Goal: Task Accomplishment & Management: Manage account settings

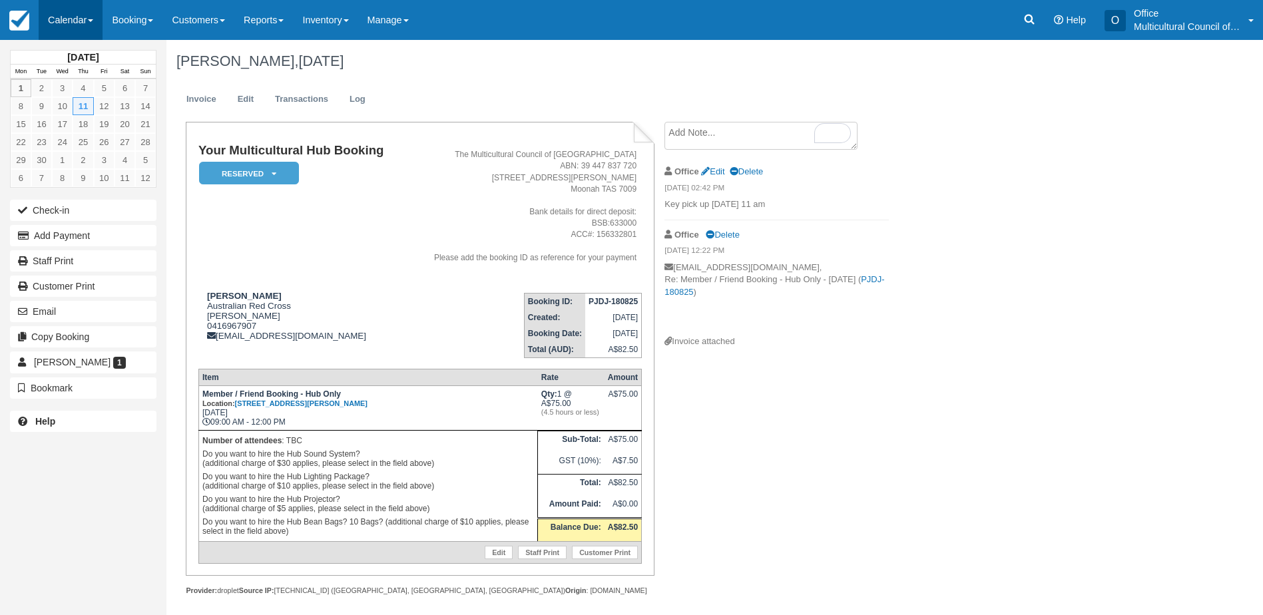
click at [46, 24] on link "Calendar" at bounding box center [71, 20] width 64 height 40
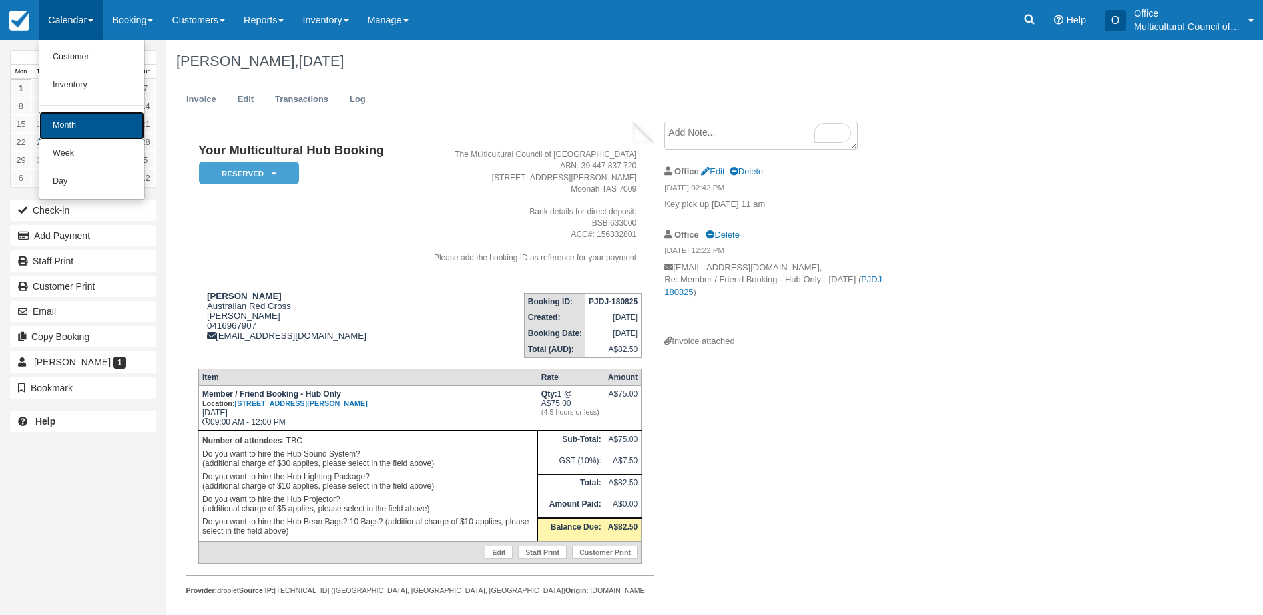
click at [88, 126] on link "Month" at bounding box center [91, 126] width 105 height 28
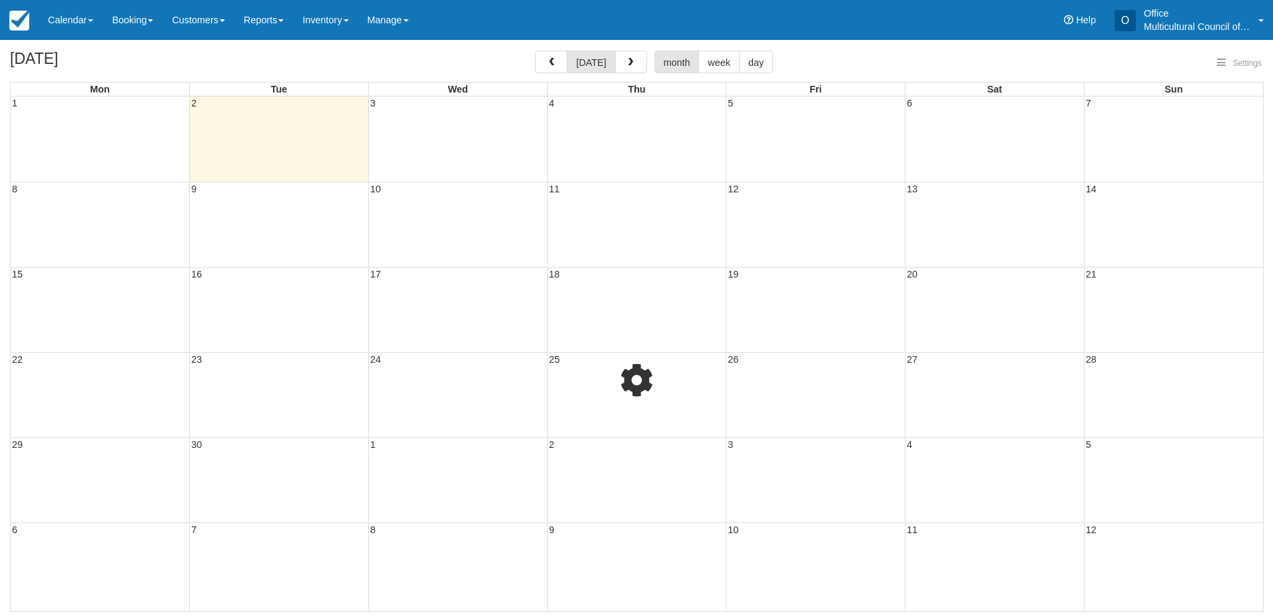
select select
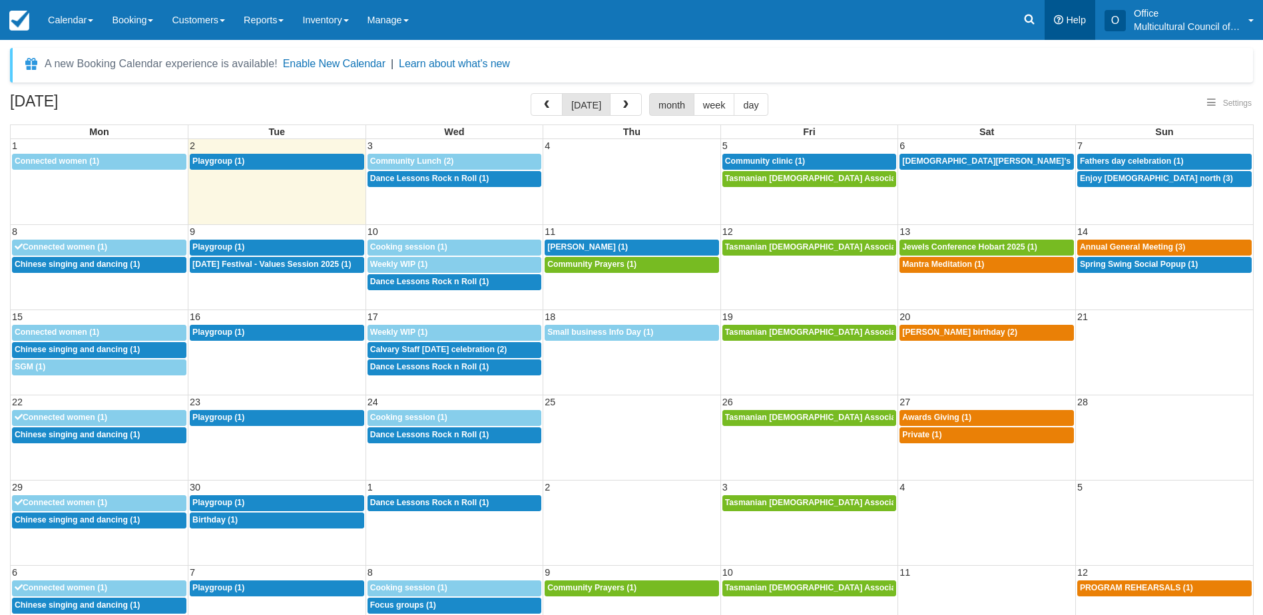
select select
click at [1026, 21] on icon at bounding box center [1029, 20] width 10 height 10
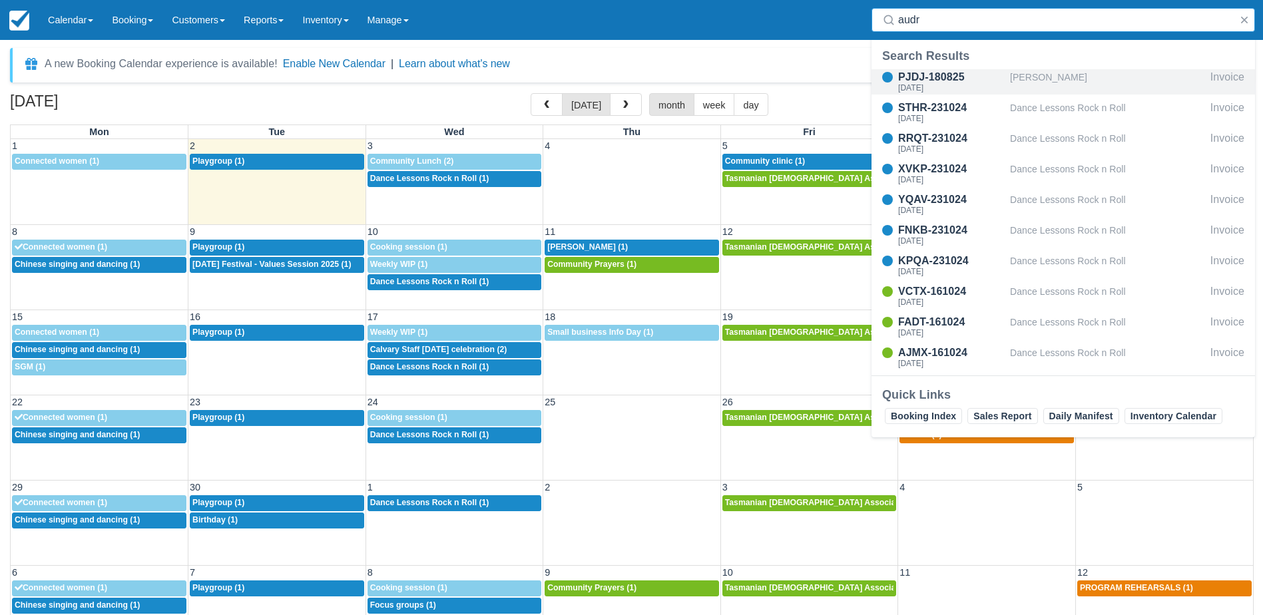
type input "audr"
click at [952, 83] on div "PJDJ-180825" at bounding box center [951, 77] width 107 height 16
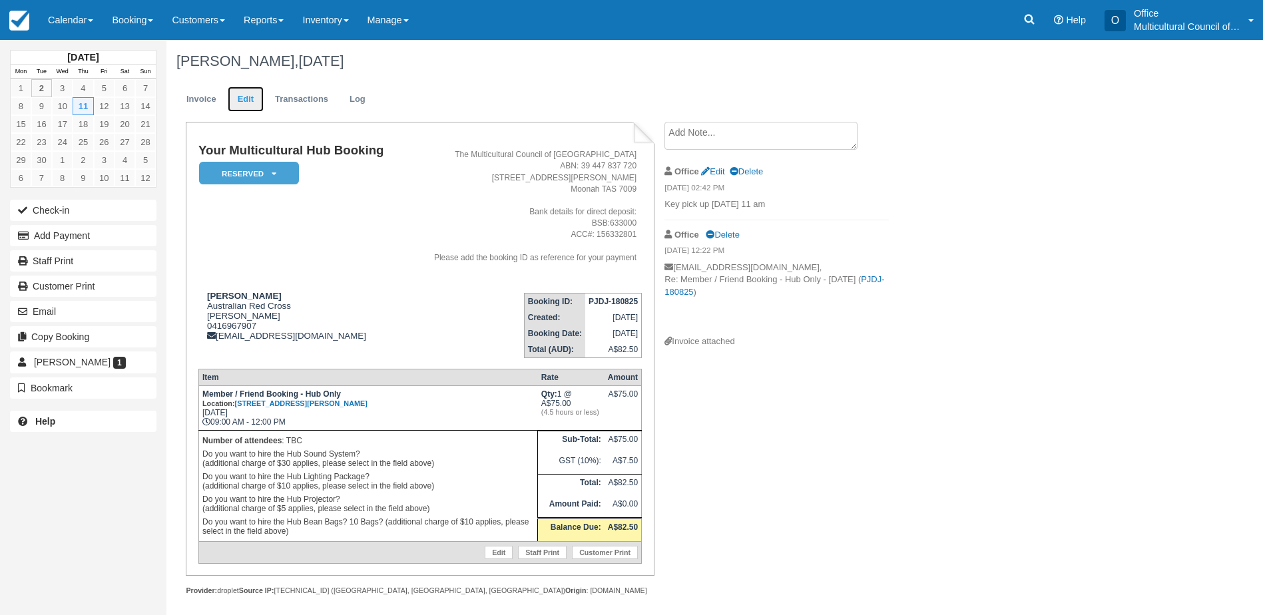
click at [238, 105] on link "Edit" at bounding box center [246, 100] width 36 height 26
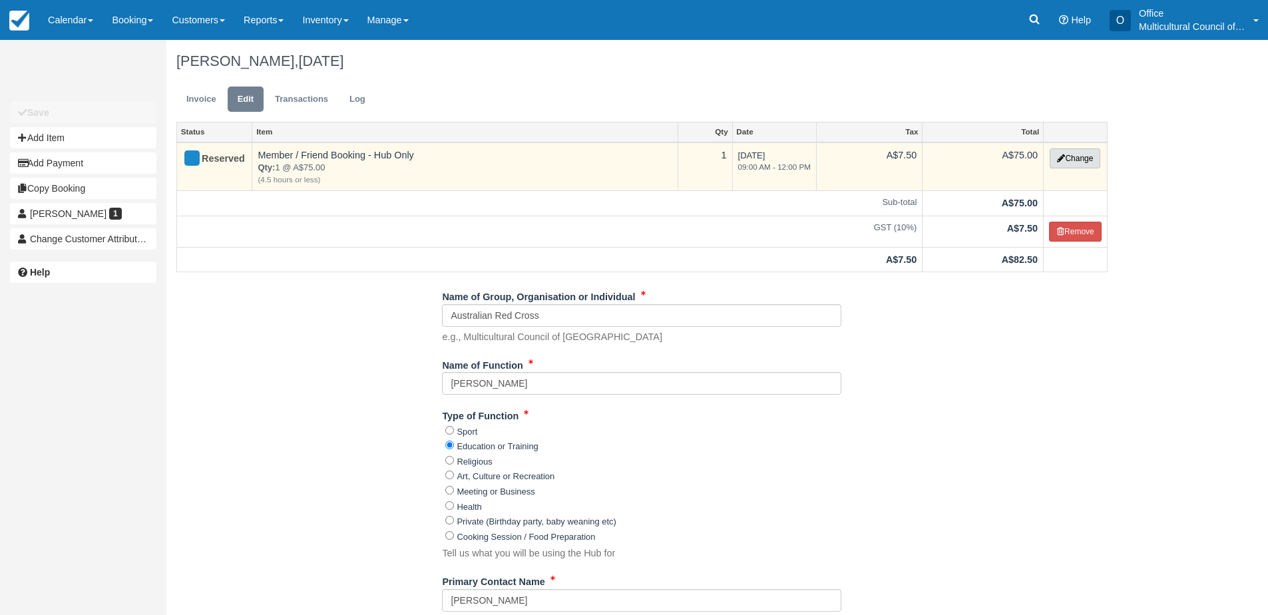
click at [1071, 157] on button "Change" at bounding box center [1075, 158] width 51 height 20
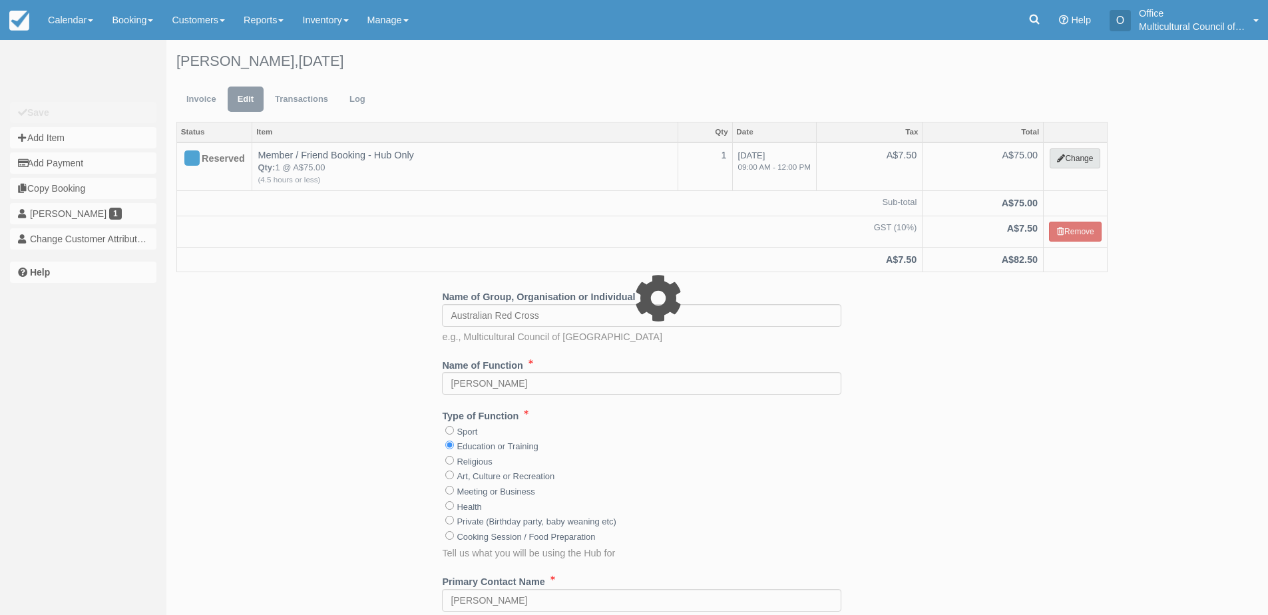
select select "2"
type input "75.00"
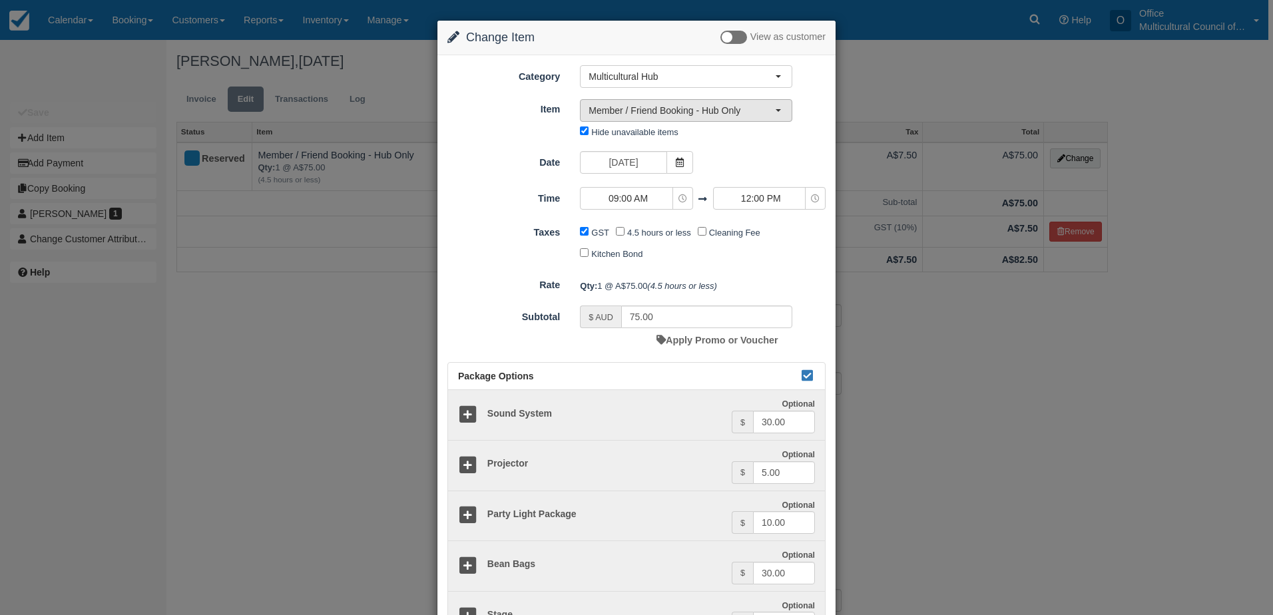
click at [707, 114] on span "Member / Friend Booking - Hub Only" at bounding box center [681, 110] width 186 height 13
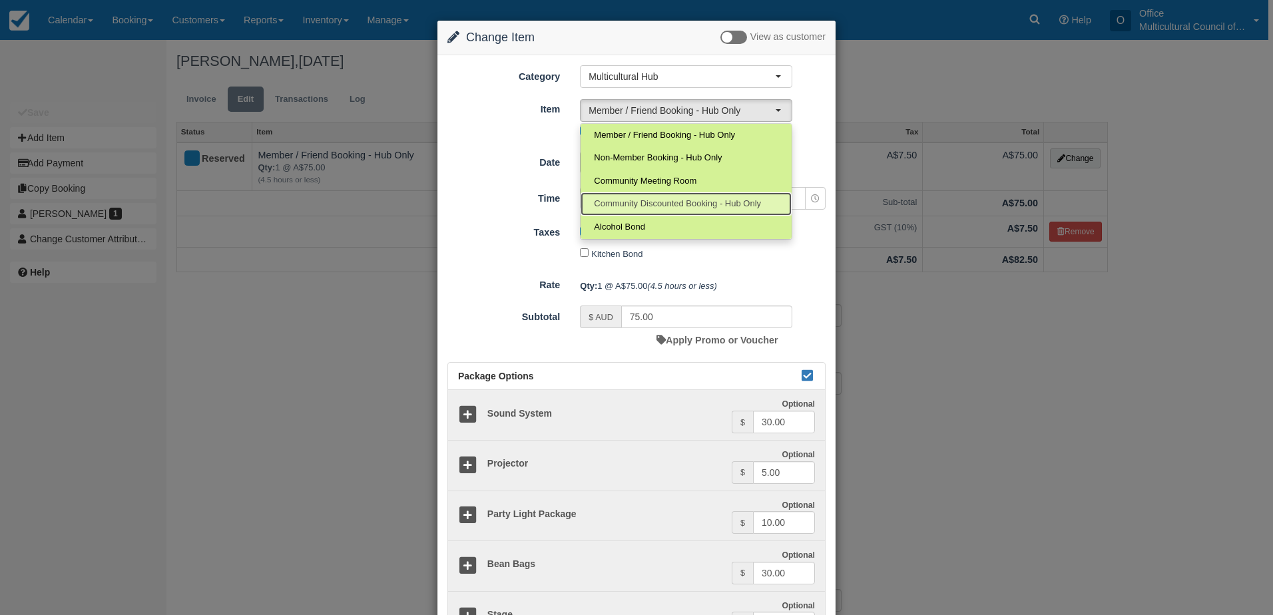
click at [678, 210] on span "Community Discounted Booking - Hub Only" at bounding box center [677, 204] width 167 height 13
select select "4"
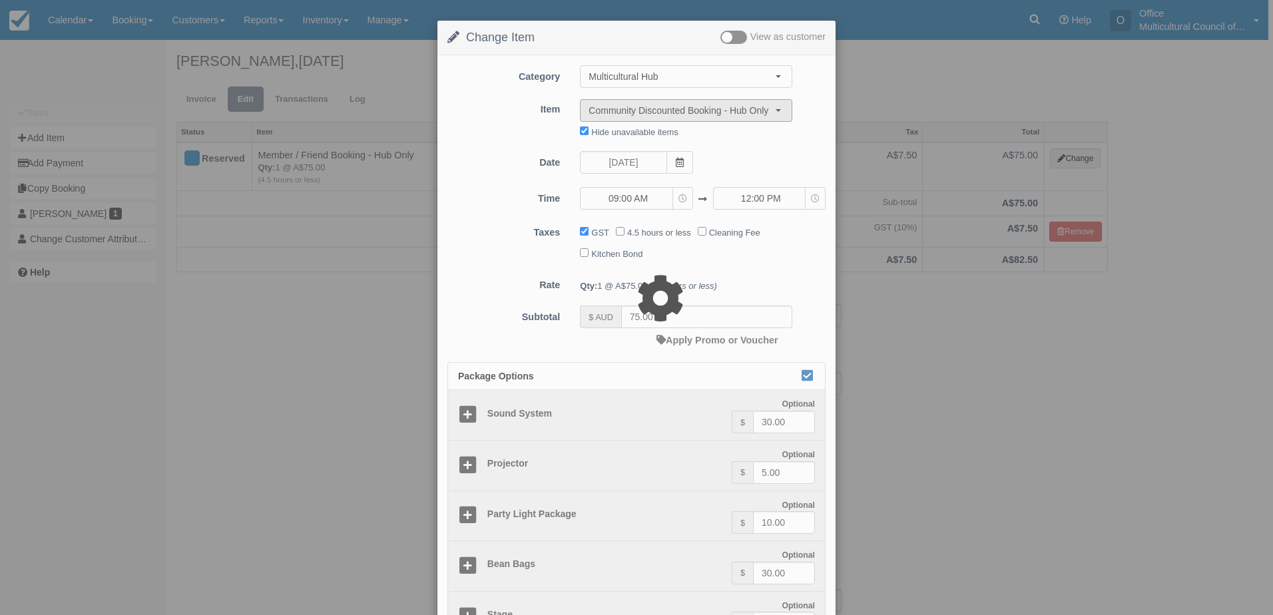
type input "40.00"
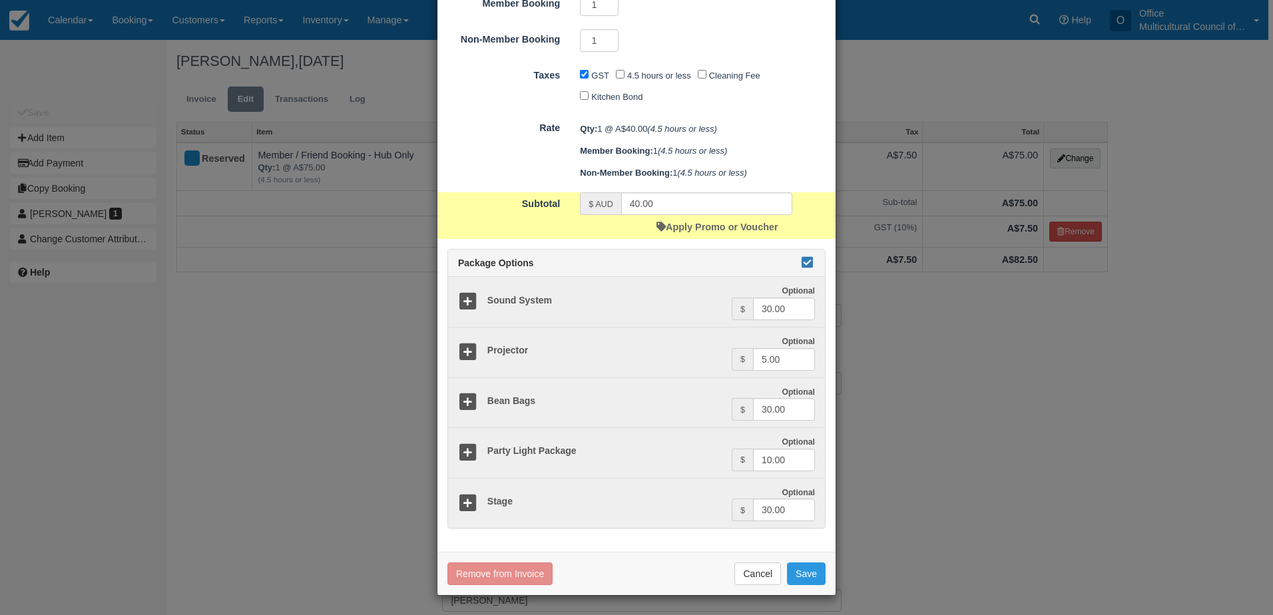
scroll to position [266, 0]
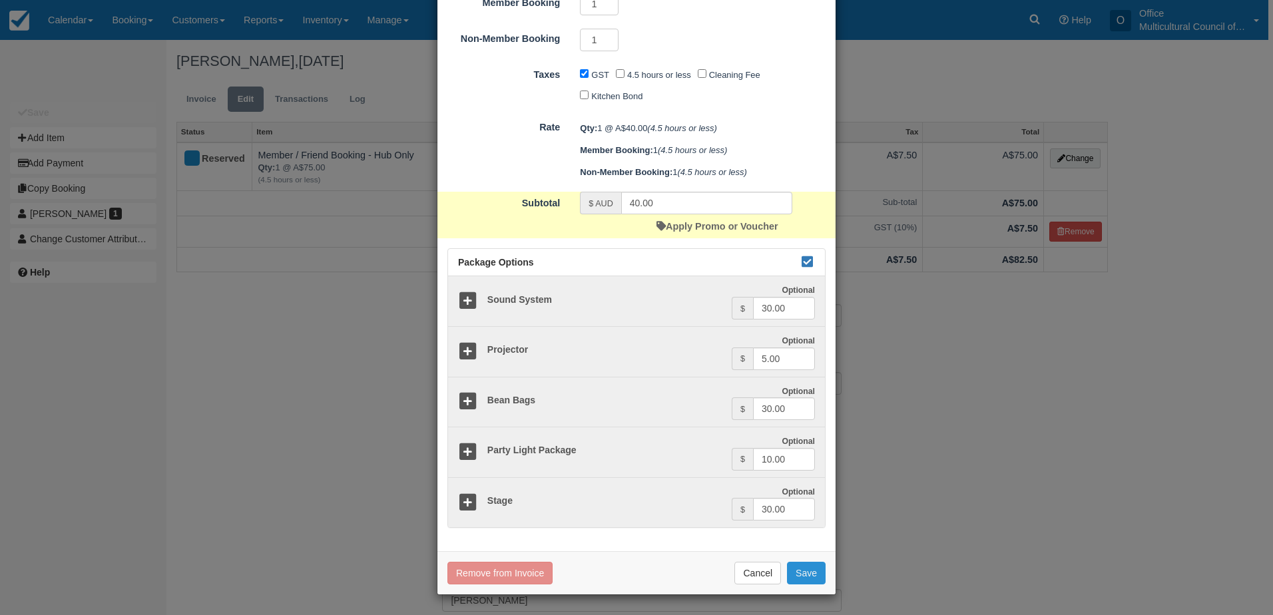
click at [809, 570] on button "Save" at bounding box center [806, 573] width 39 height 23
checkbox input "false"
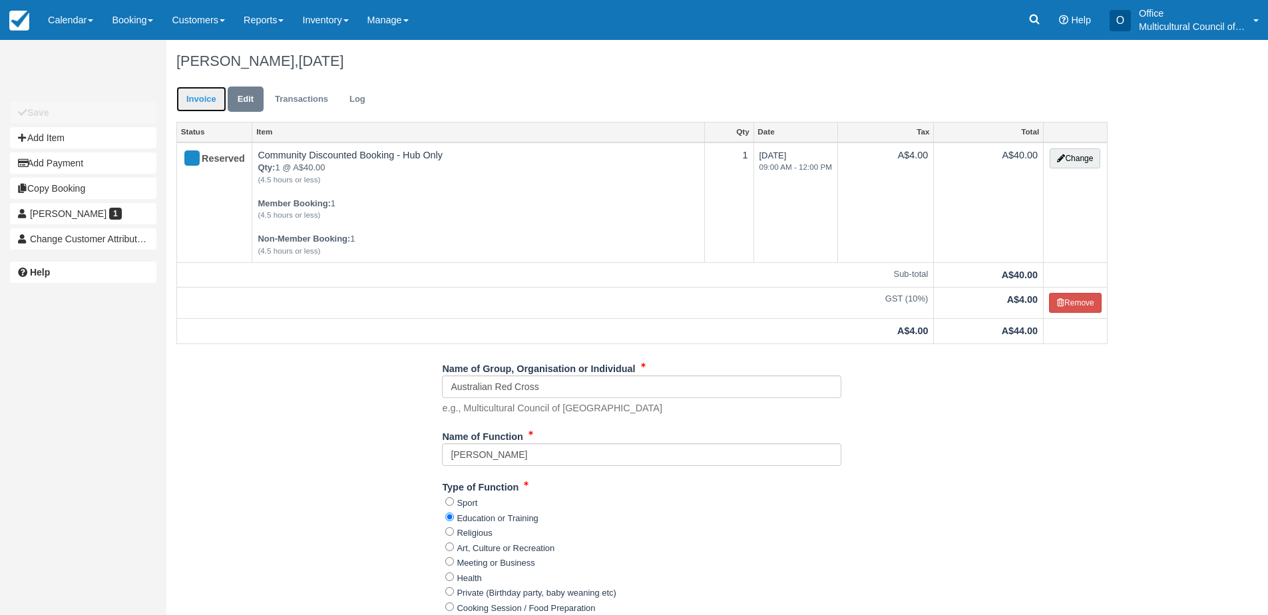
click at [194, 101] on link "Invoice" at bounding box center [201, 100] width 50 height 26
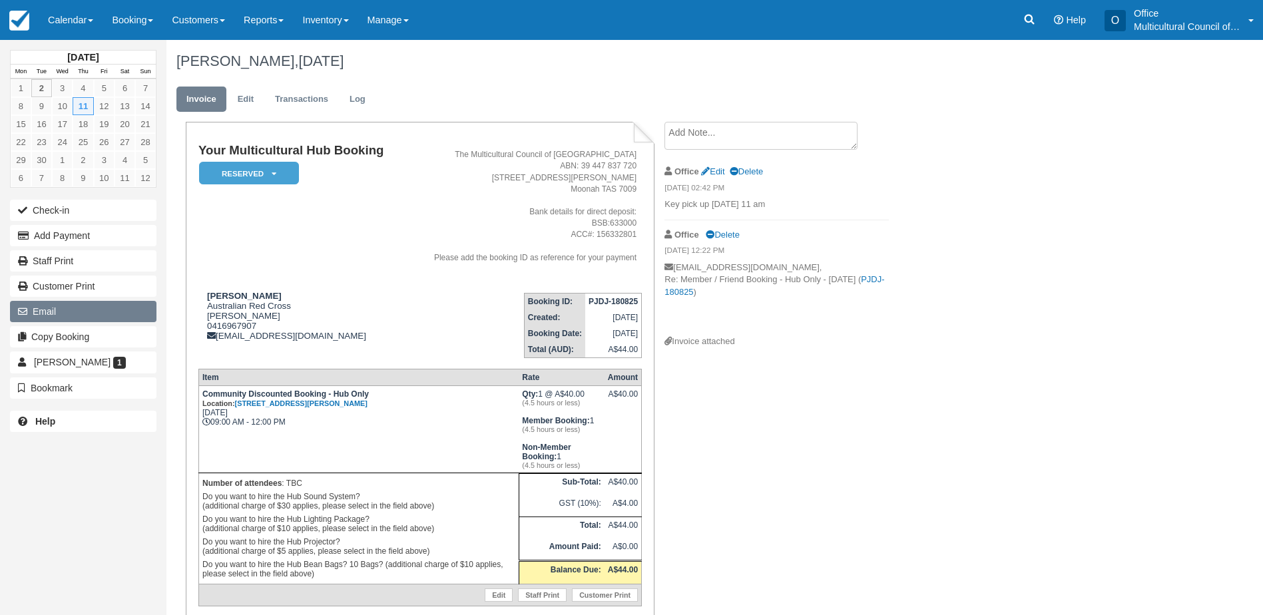
click at [87, 306] on button "Email" at bounding box center [83, 311] width 146 height 21
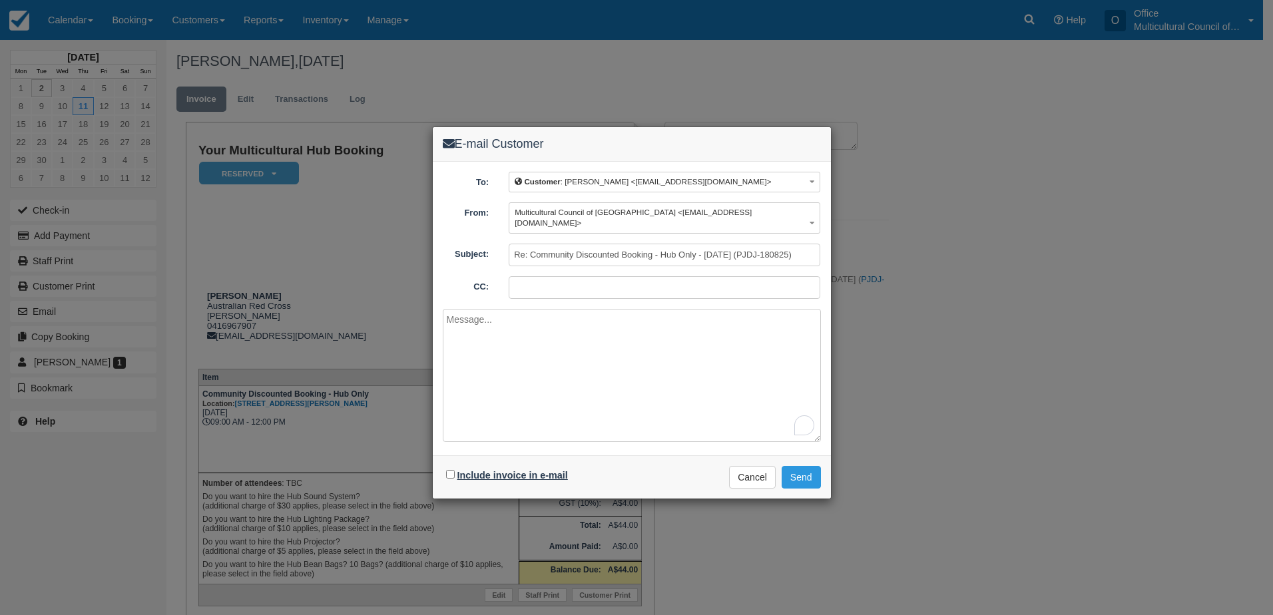
click at [510, 470] on label "Include invoice in e-mail" at bounding box center [512, 475] width 110 height 11
click at [455, 470] on input "Include invoice in e-mail" at bounding box center [450, 474] width 9 height 9
checkbox input "true"
click at [806, 466] on button "Send" at bounding box center [800, 477] width 39 height 23
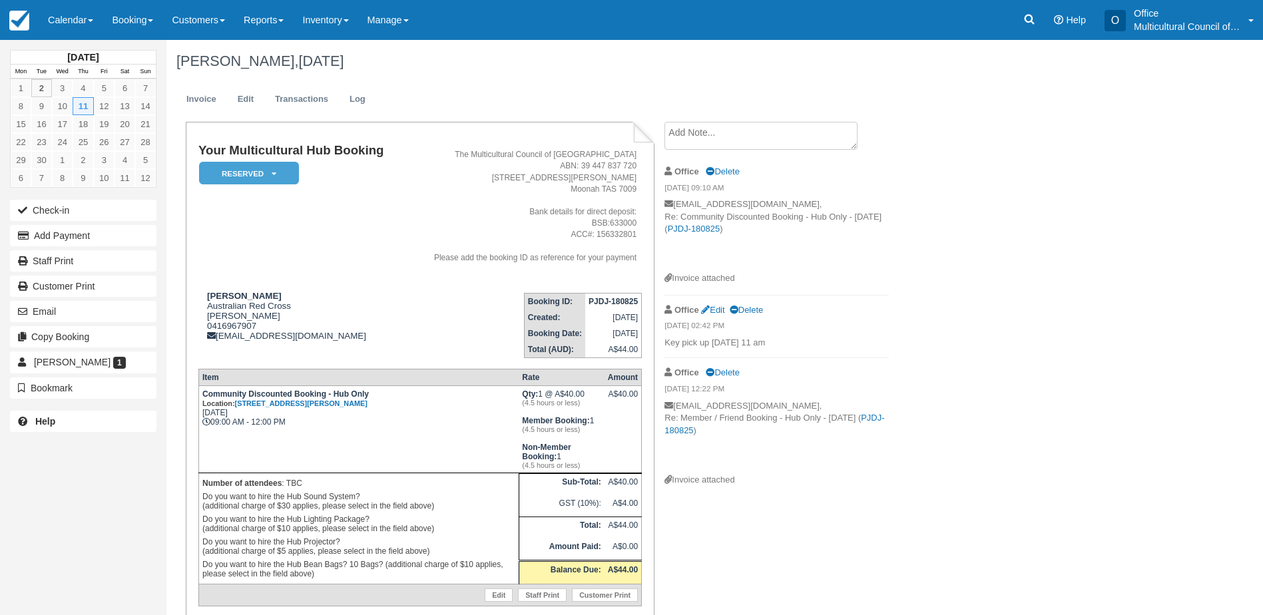
click at [983, 71] on div "[PERSON_NAME], [DATE]" at bounding box center [639, 61] width 947 height 43
click at [66, 22] on link "Calendar" at bounding box center [71, 20] width 64 height 40
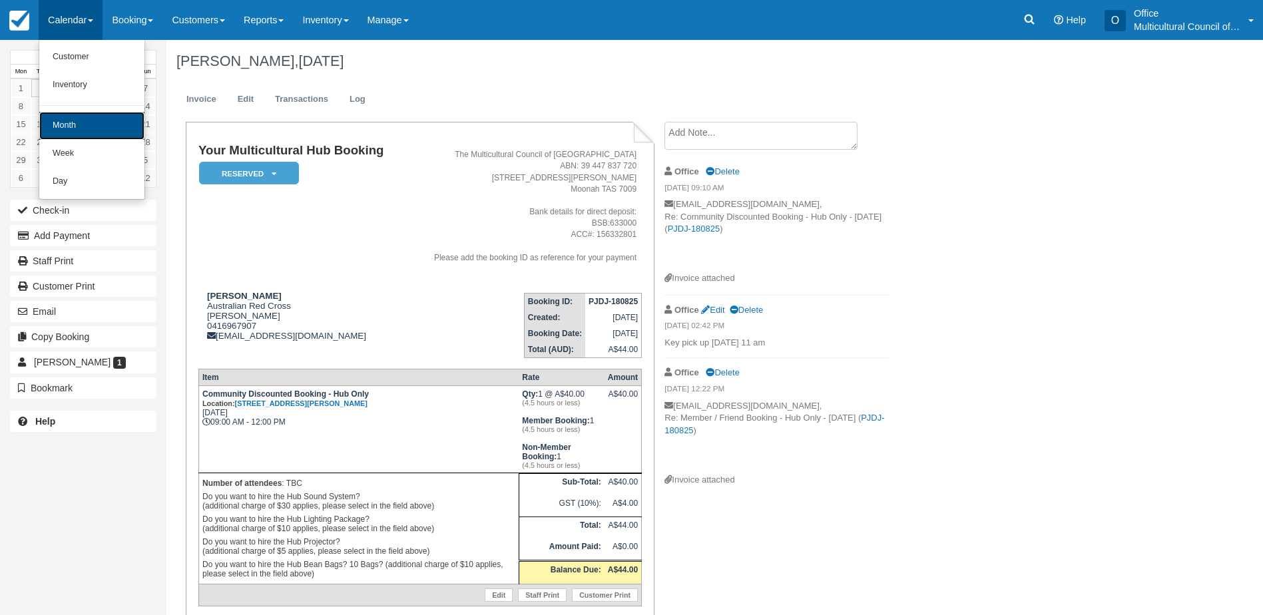
click at [87, 120] on link "Month" at bounding box center [91, 126] width 105 height 28
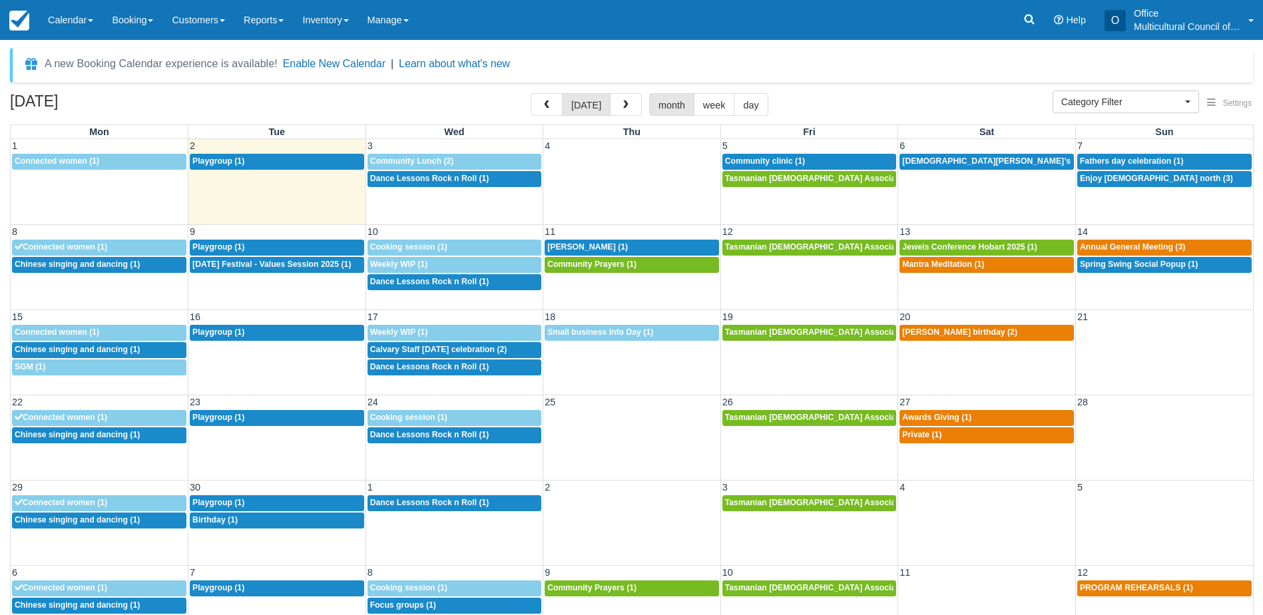
select select
click at [613, 97] on button "button" at bounding box center [626, 104] width 32 height 23
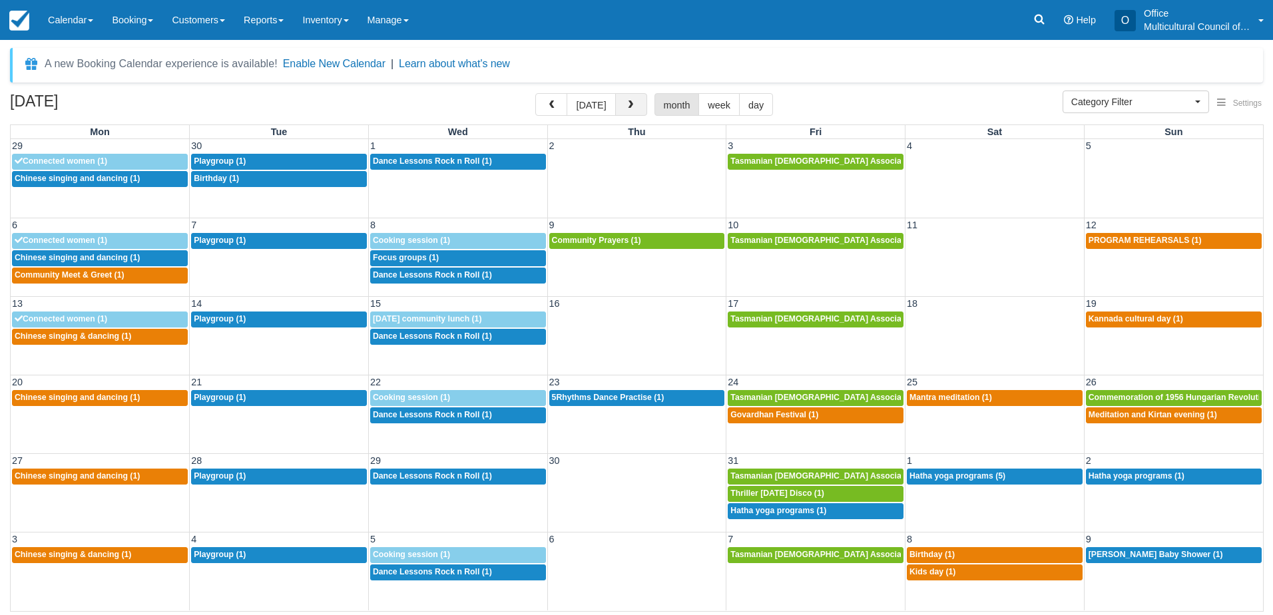
click at [619, 103] on button "button" at bounding box center [631, 104] width 32 height 23
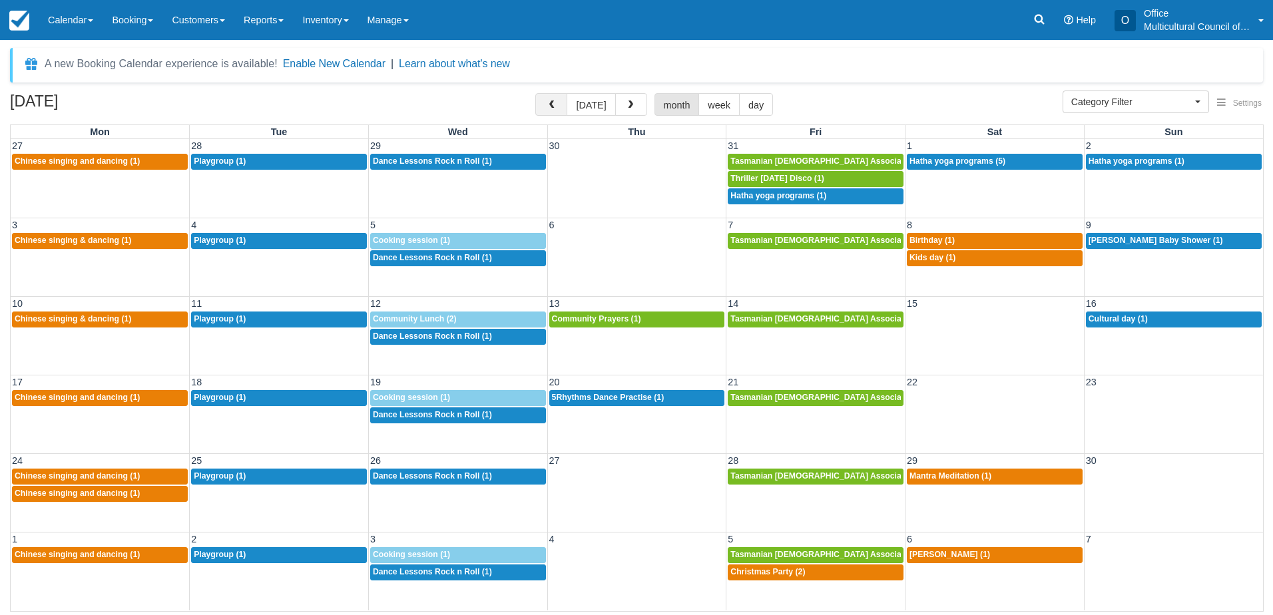
click at [556, 108] on span "button" at bounding box center [550, 105] width 9 height 9
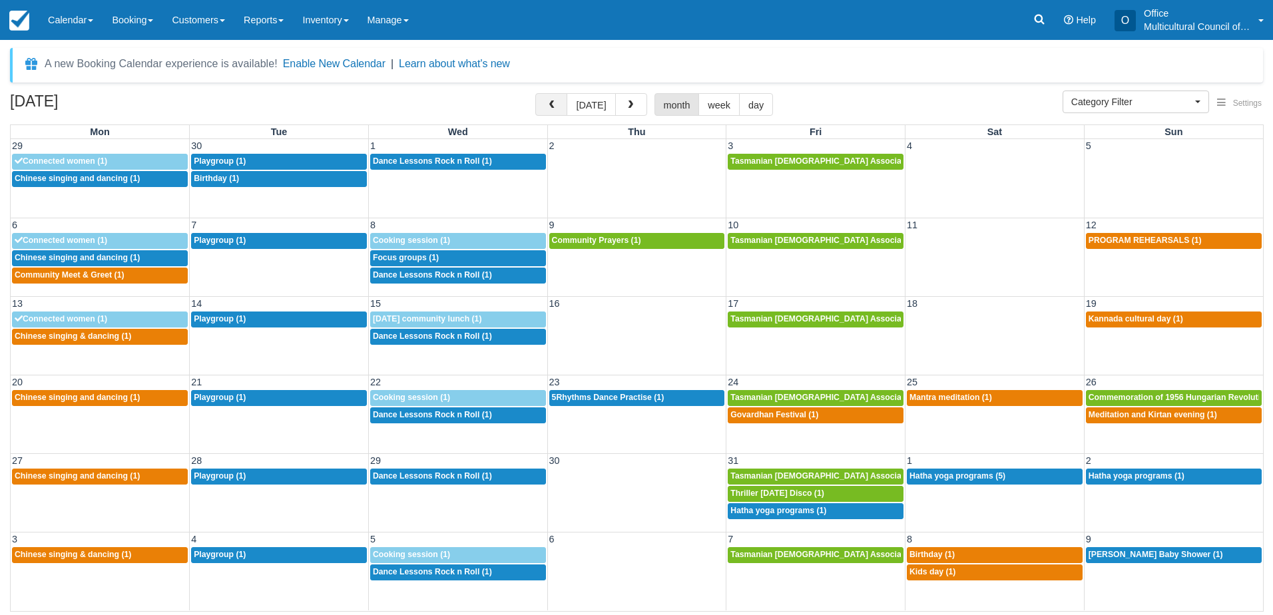
click at [556, 108] on span "button" at bounding box center [550, 105] width 9 height 9
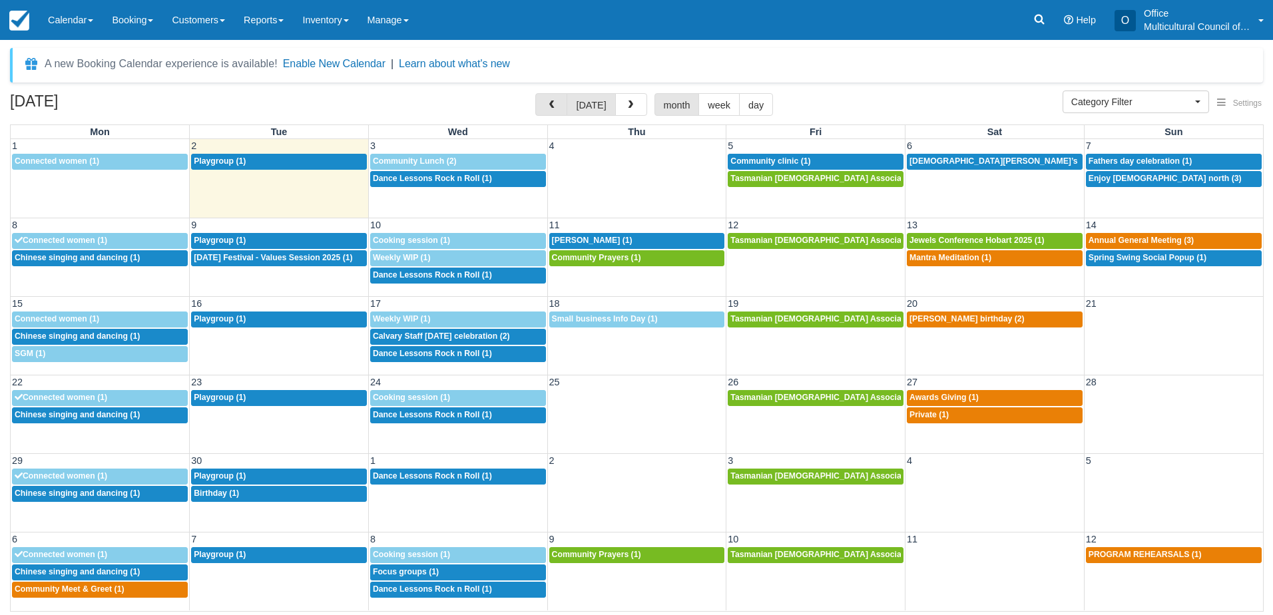
click at [556, 108] on span "button" at bounding box center [550, 105] width 9 height 9
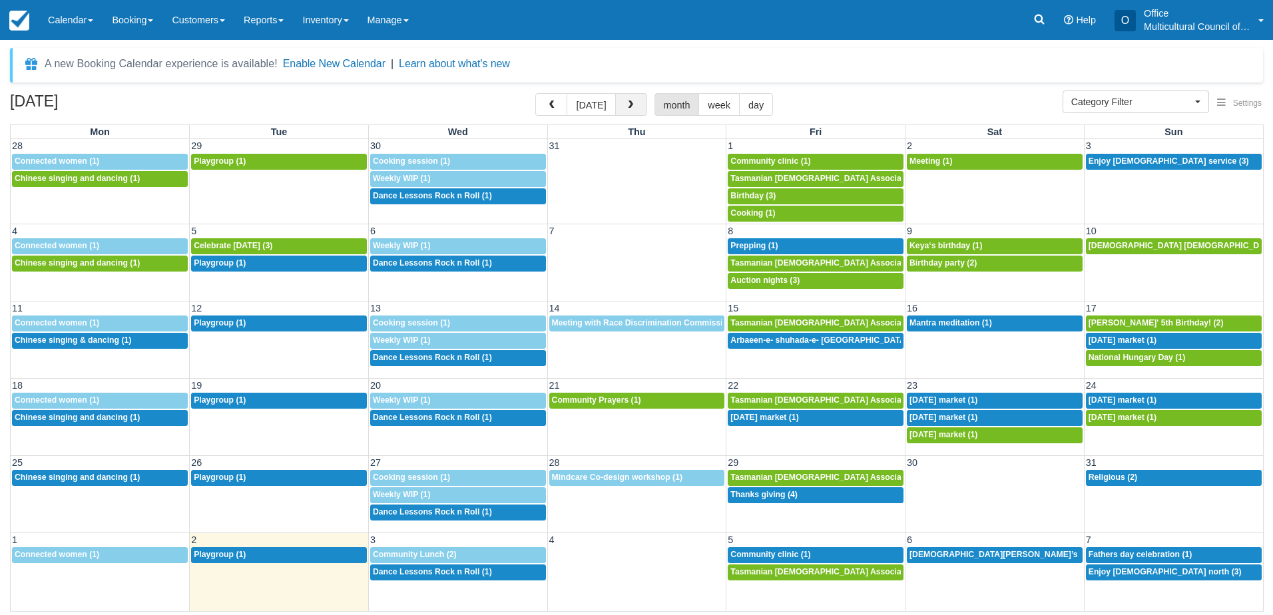
click at [626, 103] on span "button" at bounding box center [630, 105] width 9 height 9
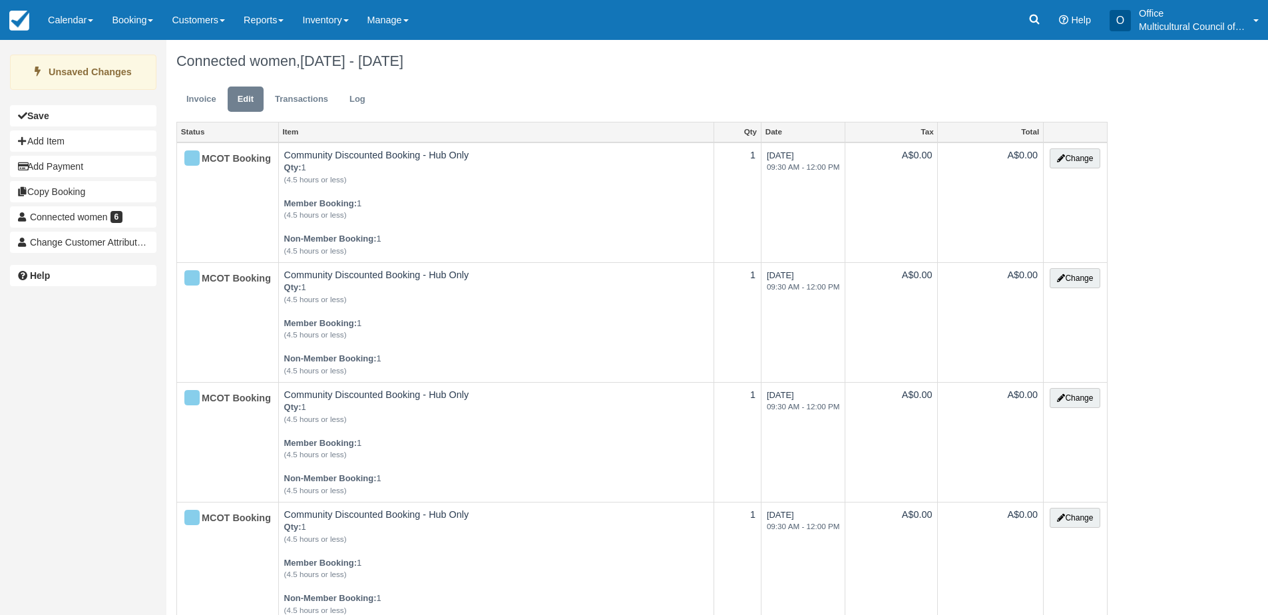
scroll to position [998, 0]
